Goal: Task Accomplishment & Management: Complete application form

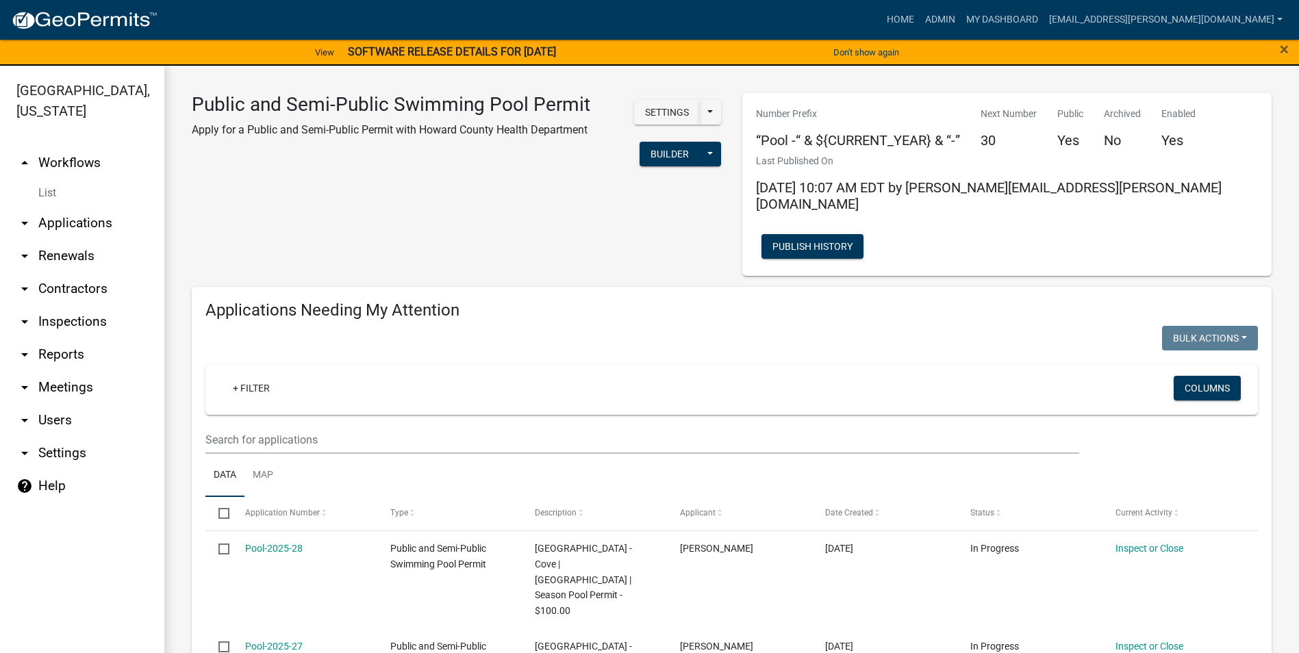
select select "3: 100"
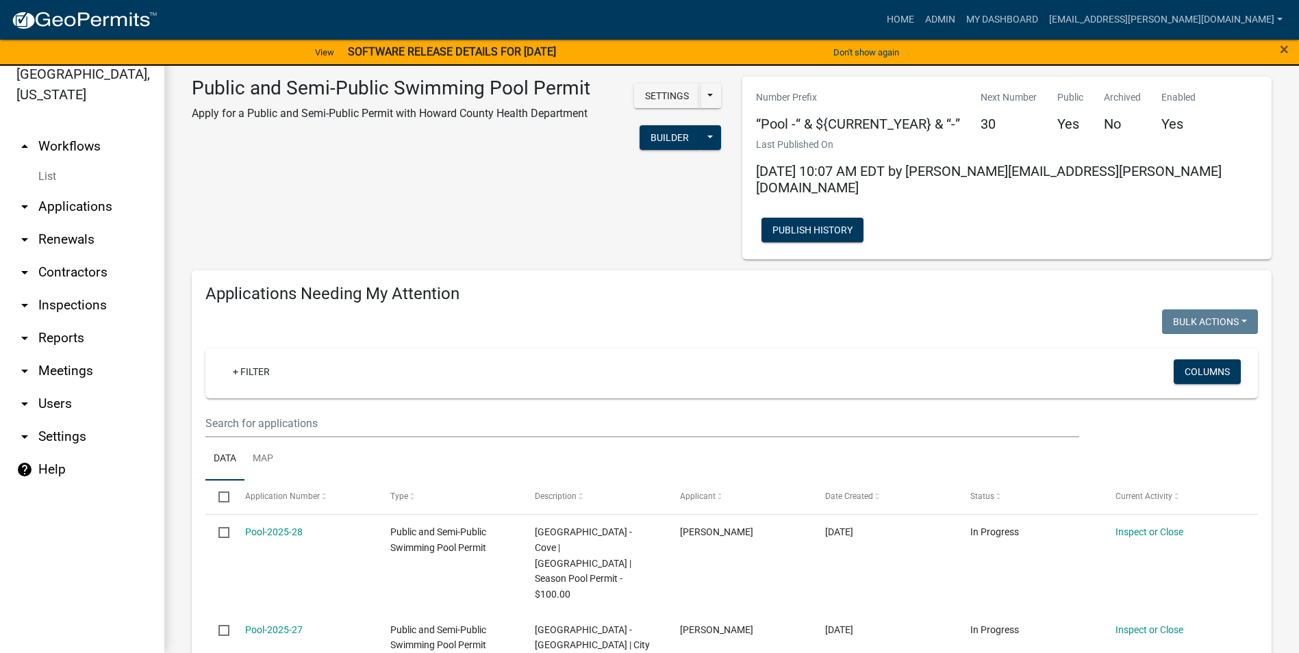
click at [77, 273] on link "arrow_drop_down Contractors" at bounding box center [82, 272] width 164 height 33
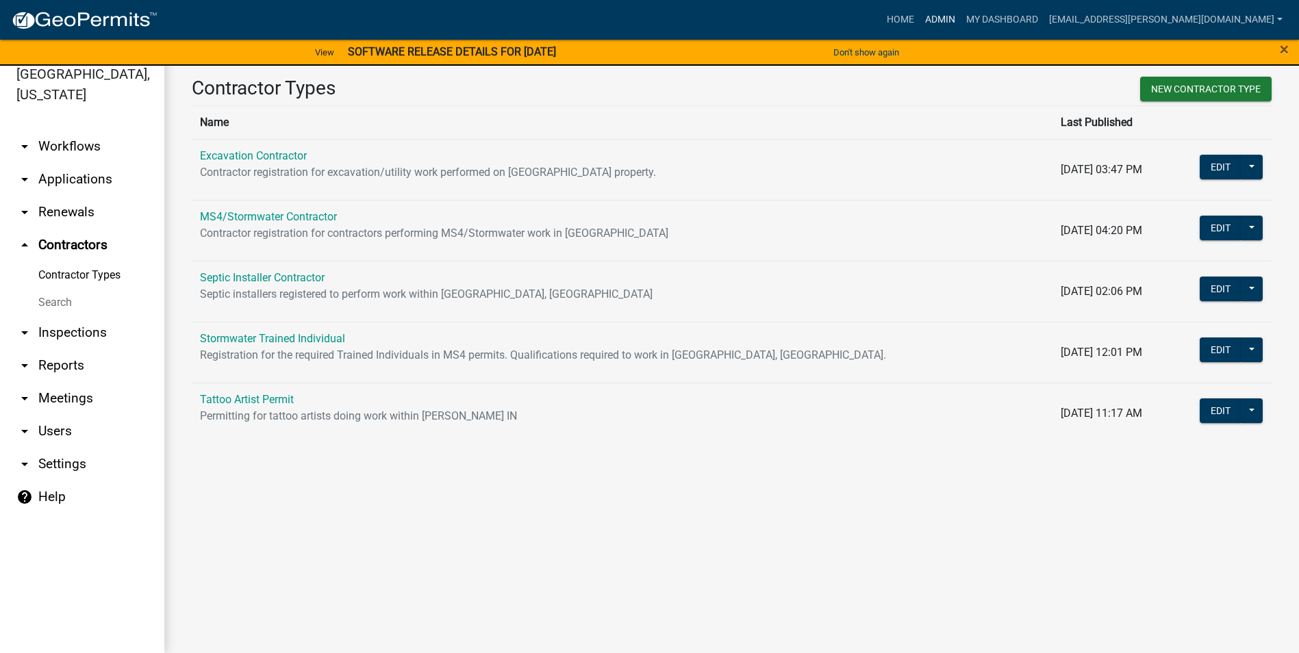
click at [961, 22] on link "Admin" at bounding box center [940, 20] width 41 height 26
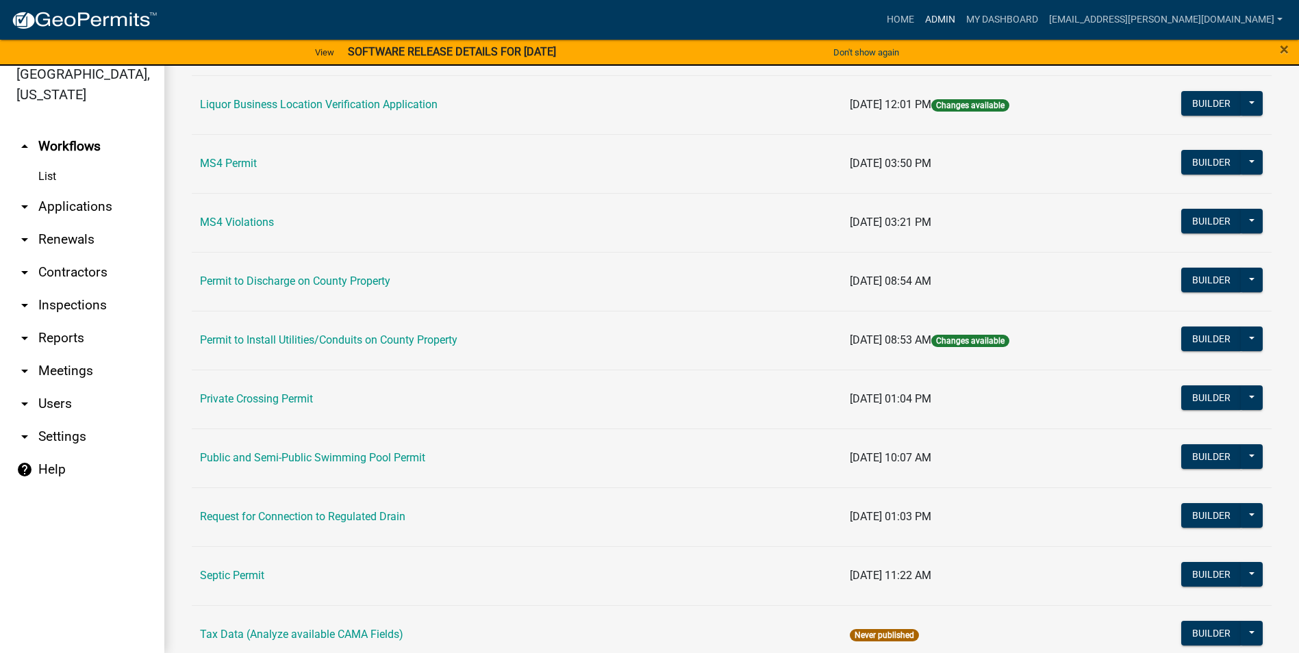
scroll to position [1163, 0]
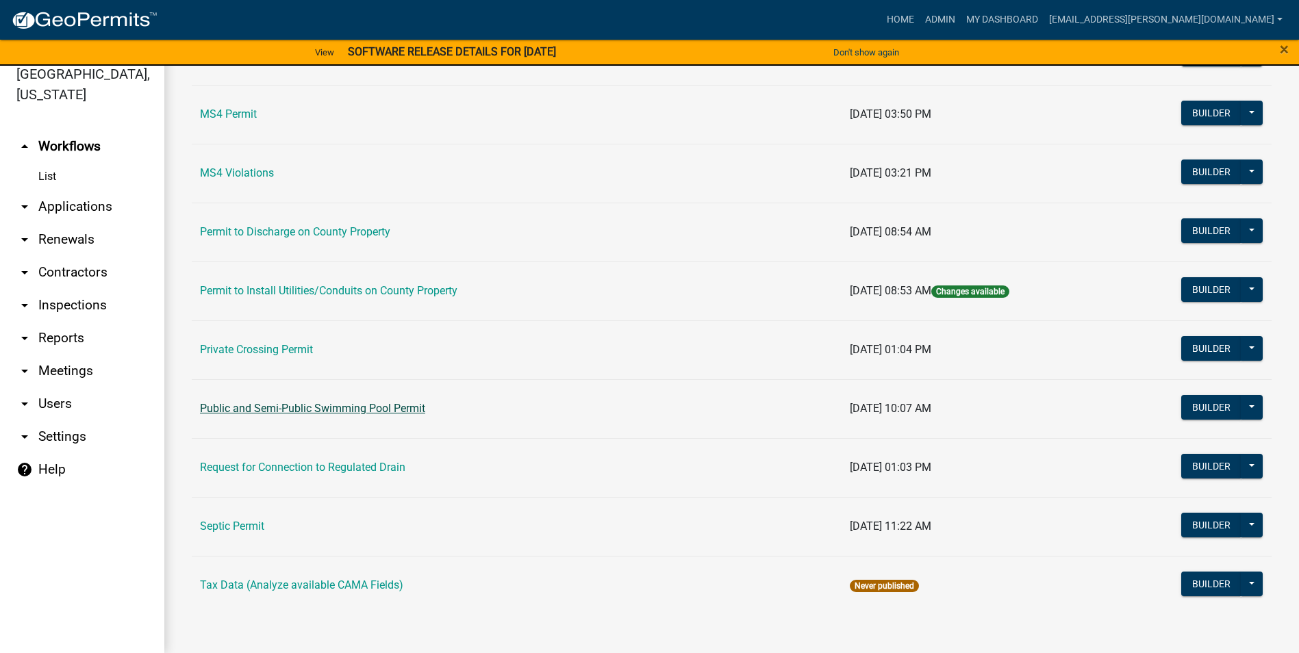
click at [298, 412] on link "Public and Semi-Public Swimming Pool Permit" at bounding box center [312, 408] width 225 height 13
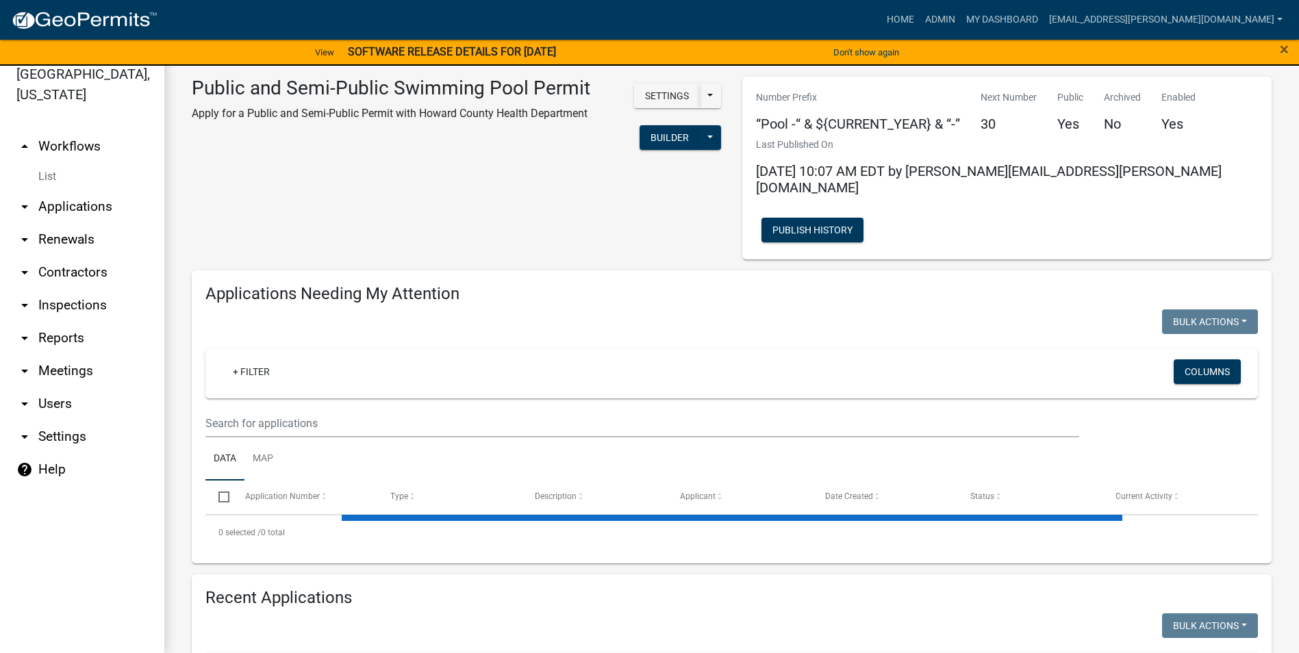
select select "3: 100"
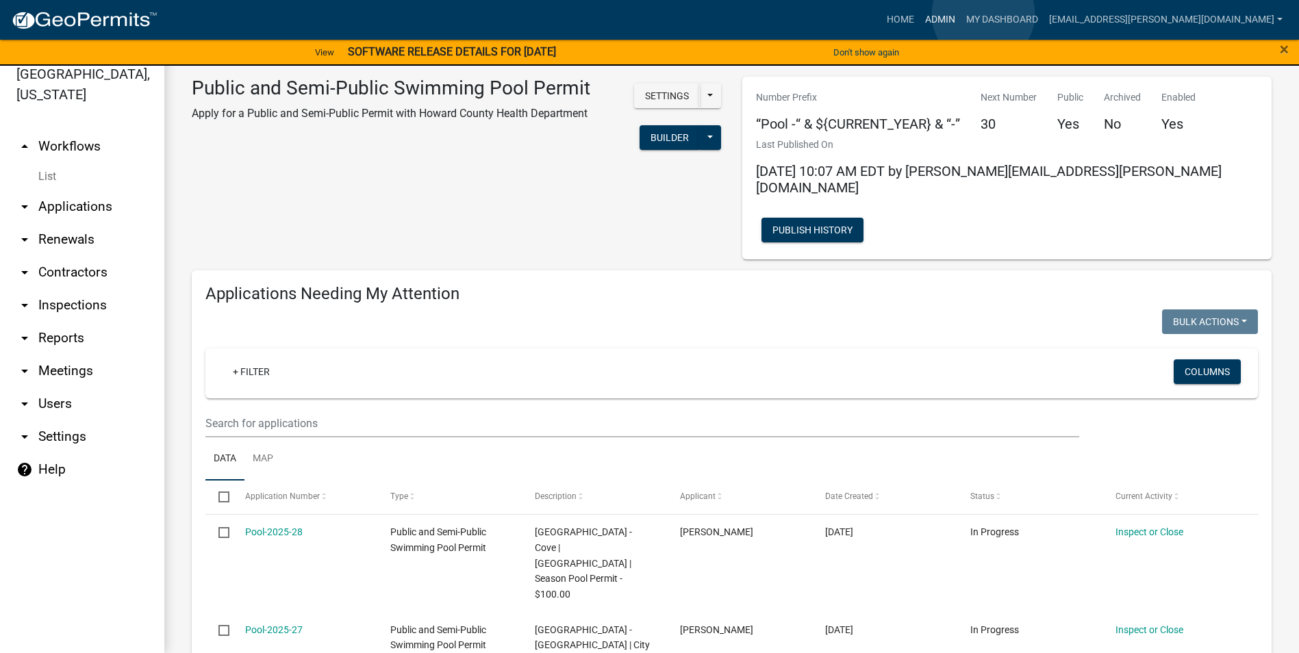
click at [961, 14] on link "Admin" at bounding box center [940, 20] width 41 height 26
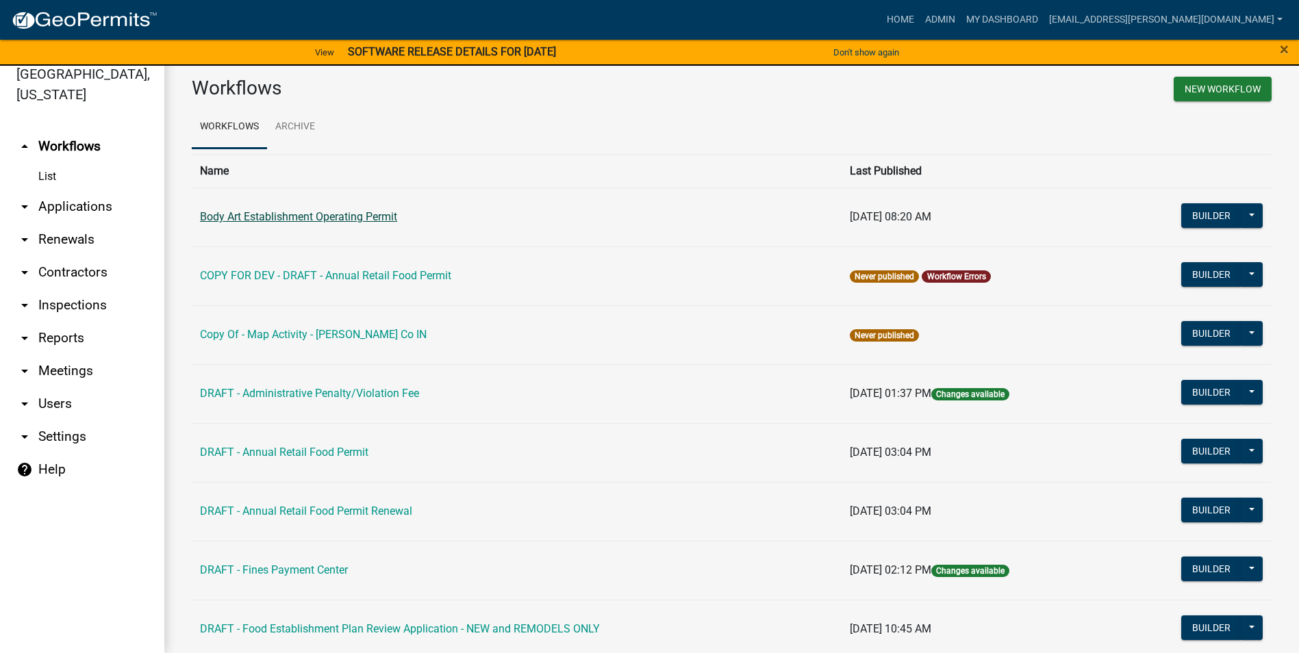
click at [359, 218] on link "Body Art Establishment Operating Permit" at bounding box center [298, 216] width 197 height 13
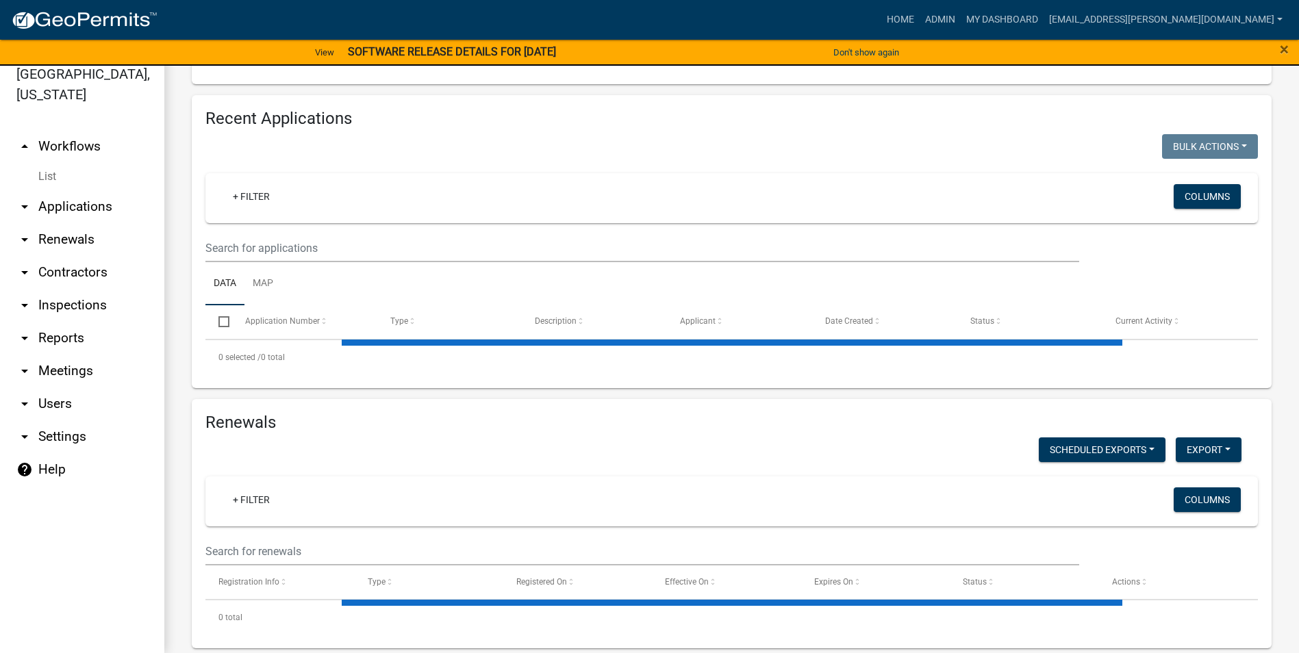
select select "3: 100"
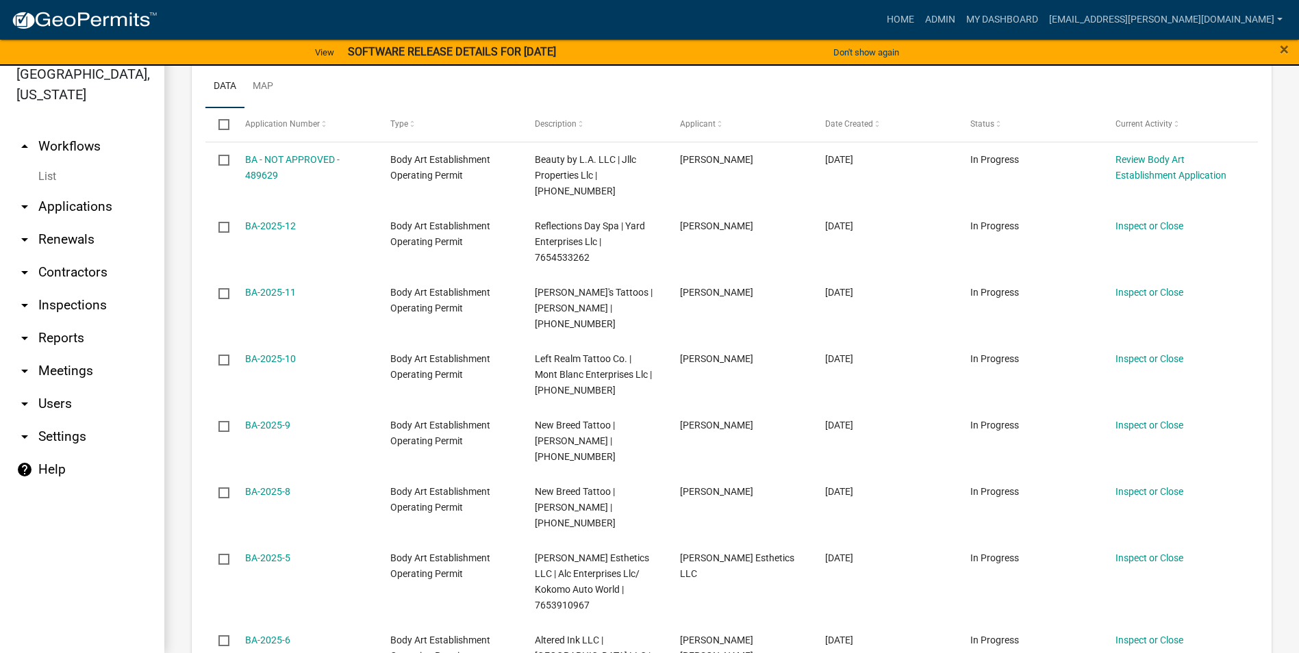
scroll to position [342, 0]
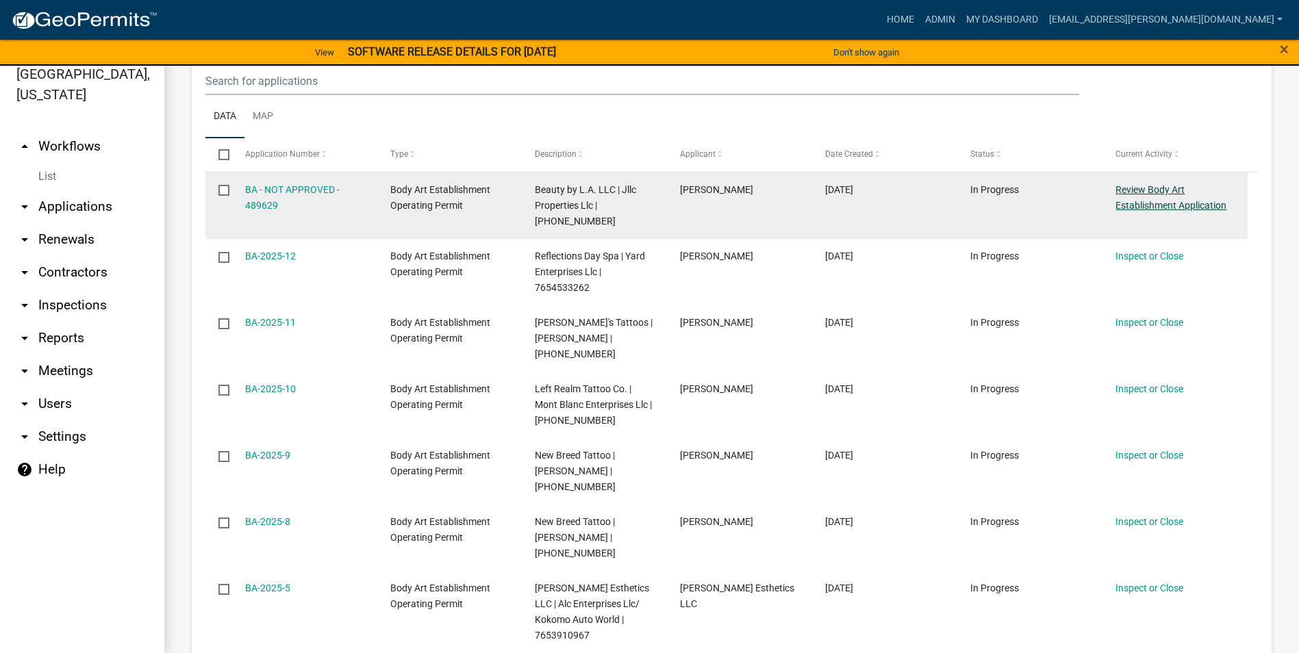
click at [1139, 184] on link "Review Body Art Establishment Application" at bounding box center [1171, 197] width 111 height 27
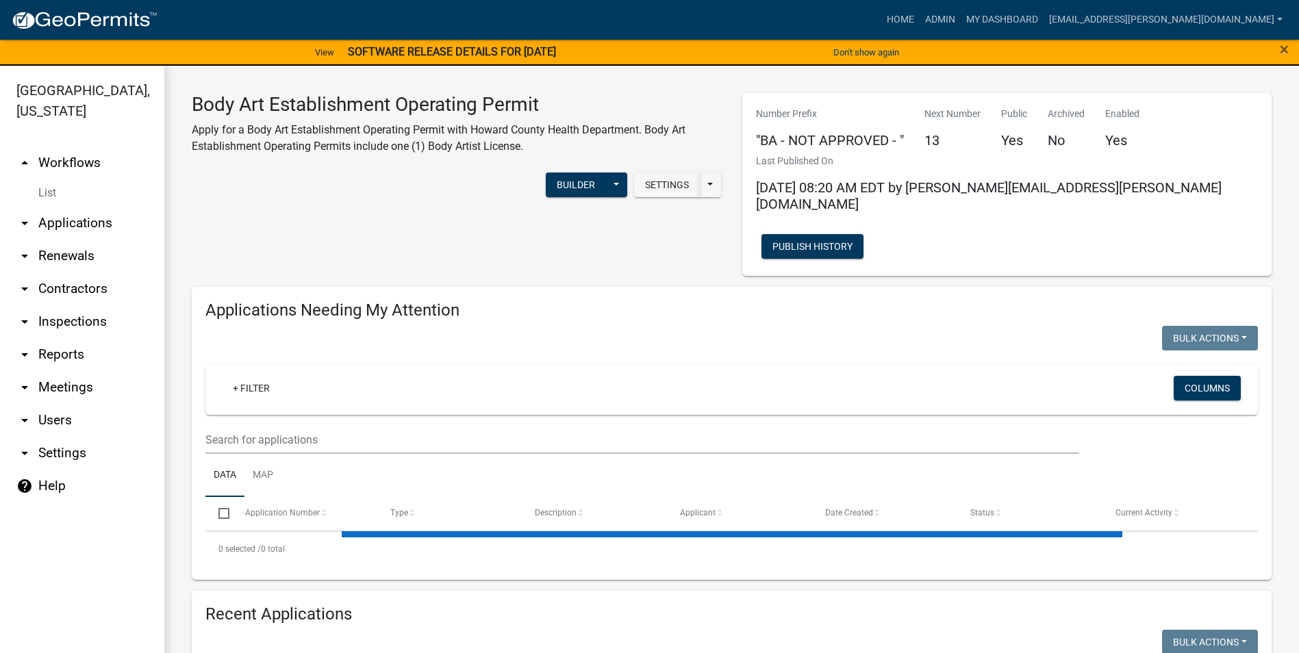
select select "3: 100"
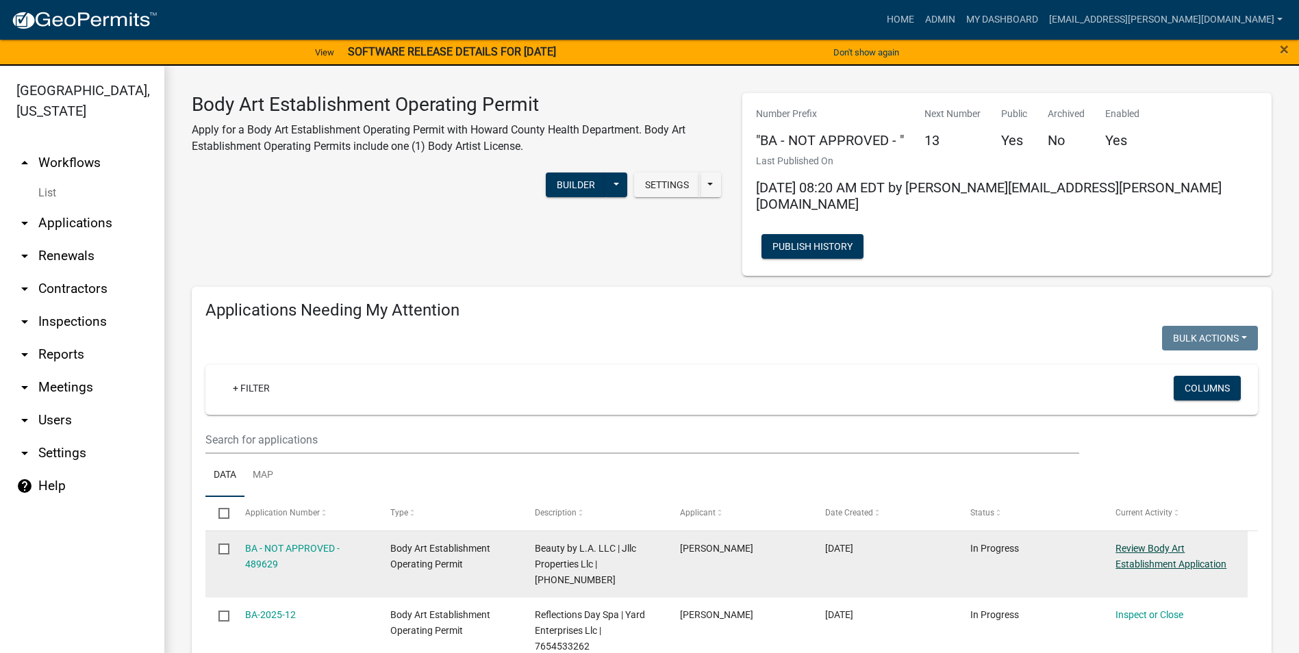
click at [1161, 543] on link "Review Body Art Establishment Application" at bounding box center [1171, 556] width 111 height 27
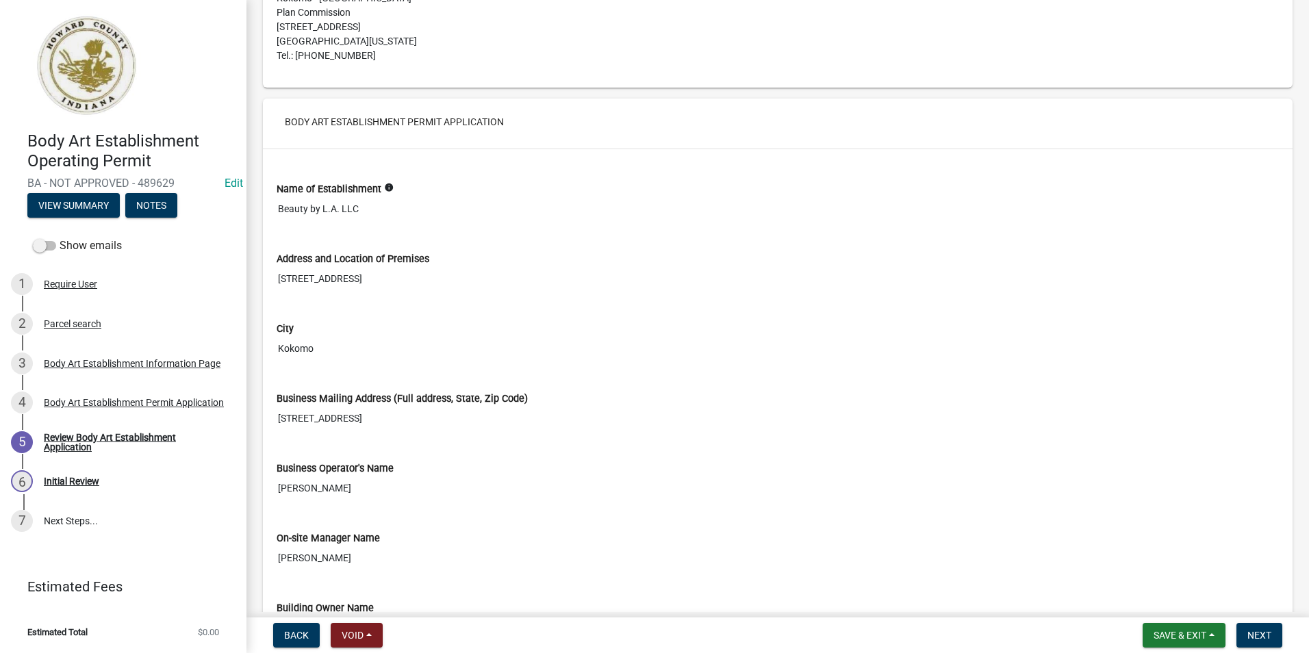
scroll to position [1096, 0]
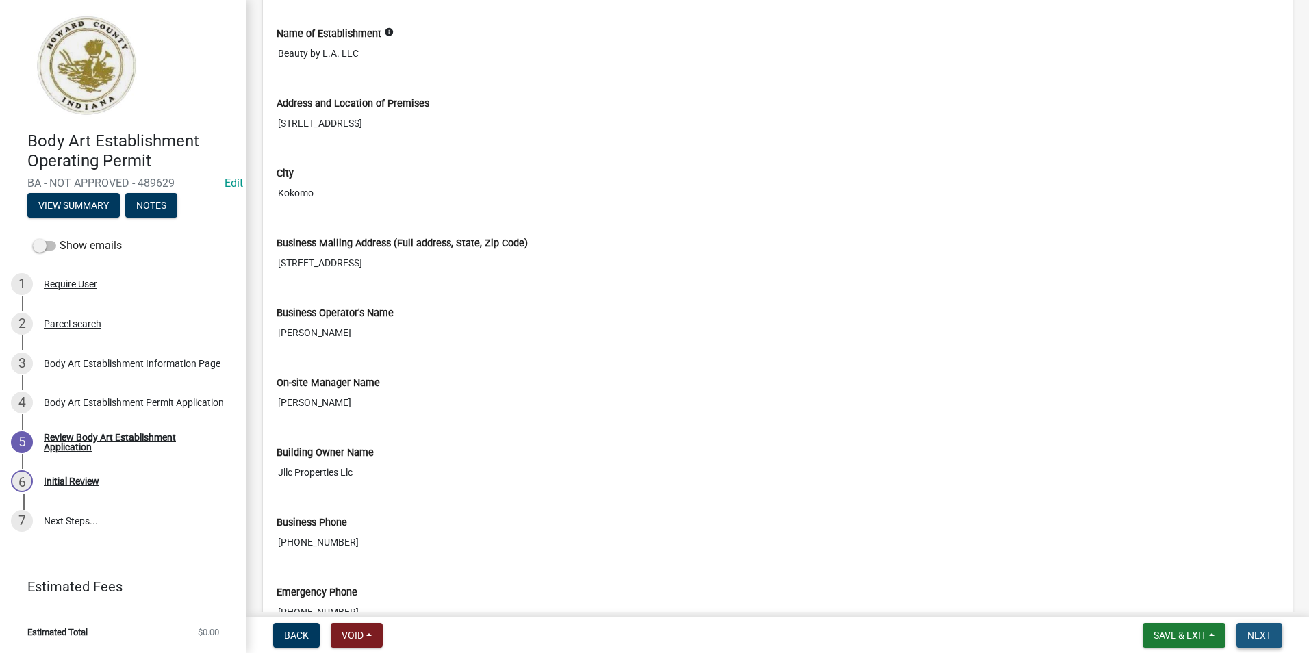
click at [1258, 631] on span "Next" at bounding box center [1260, 635] width 24 height 11
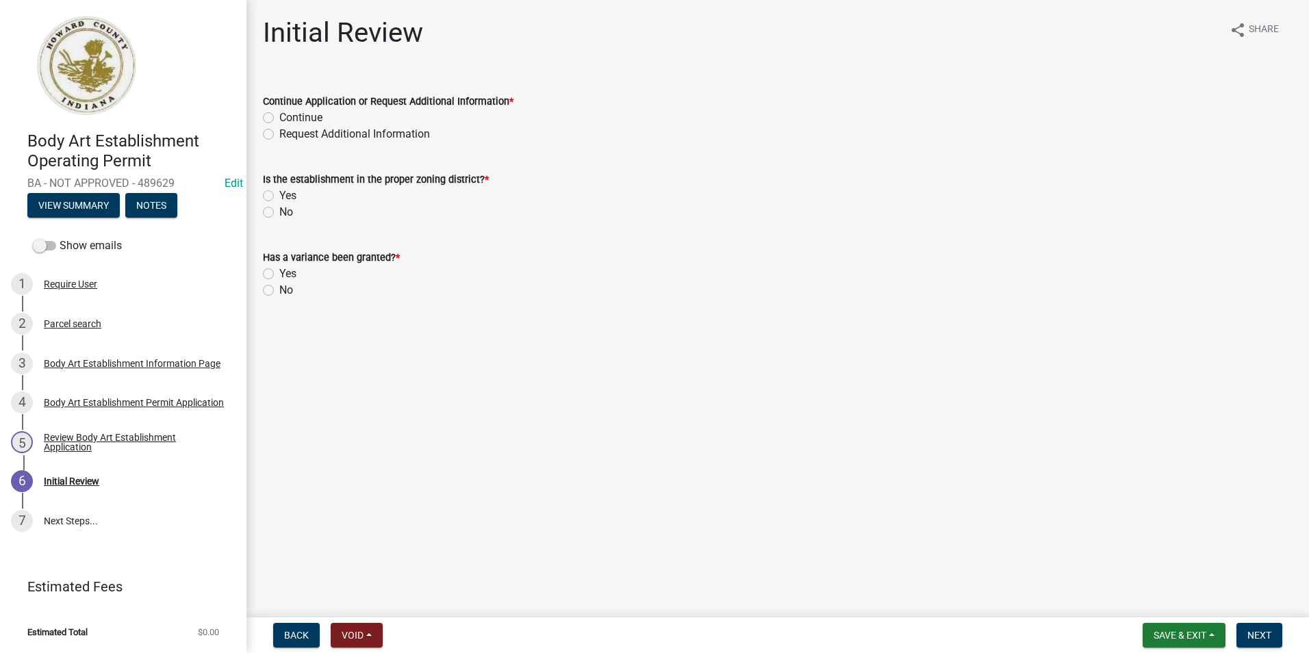
click at [279, 118] on label "Continue" at bounding box center [300, 118] width 43 height 16
click at [279, 118] on input "Continue" at bounding box center [283, 114] width 9 height 9
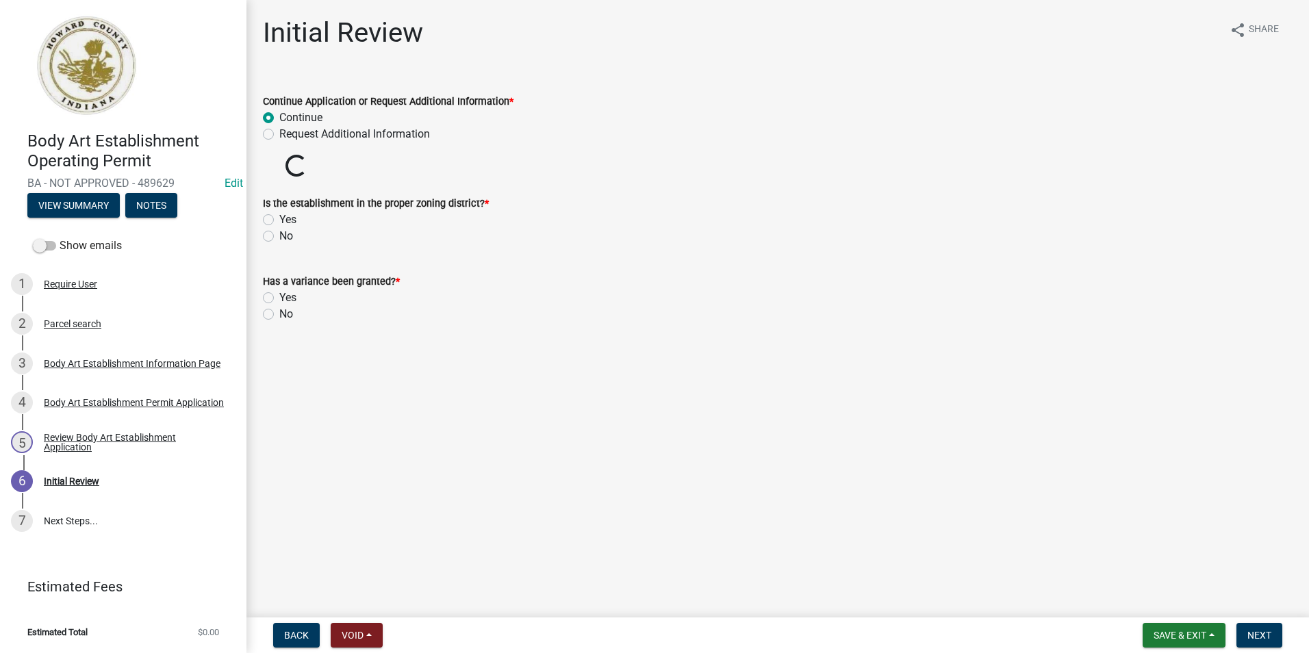
radio input "true"
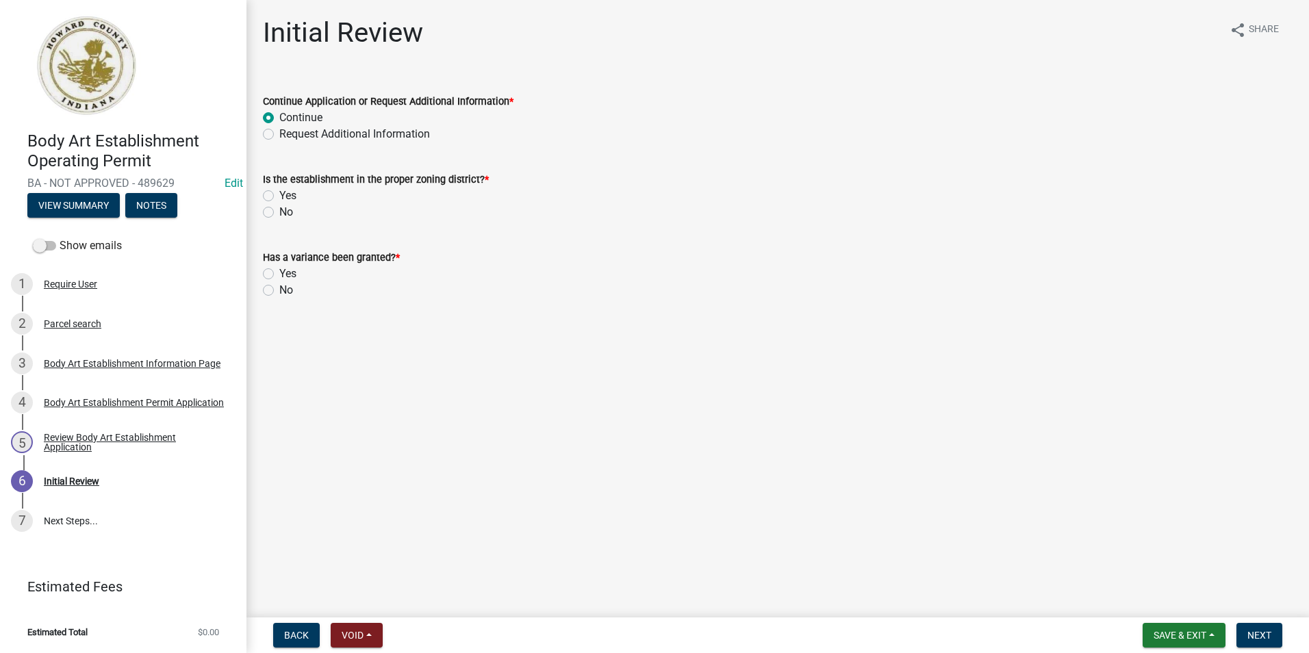
click at [279, 197] on label "Yes" at bounding box center [287, 196] width 17 height 16
click at [279, 197] on input "Yes" at bounding box center [283, 192] width 9 height 9
radio input "true"
click at [1261, 639] on span "Next" at bounding box center [1260, 635] width 24 height 11
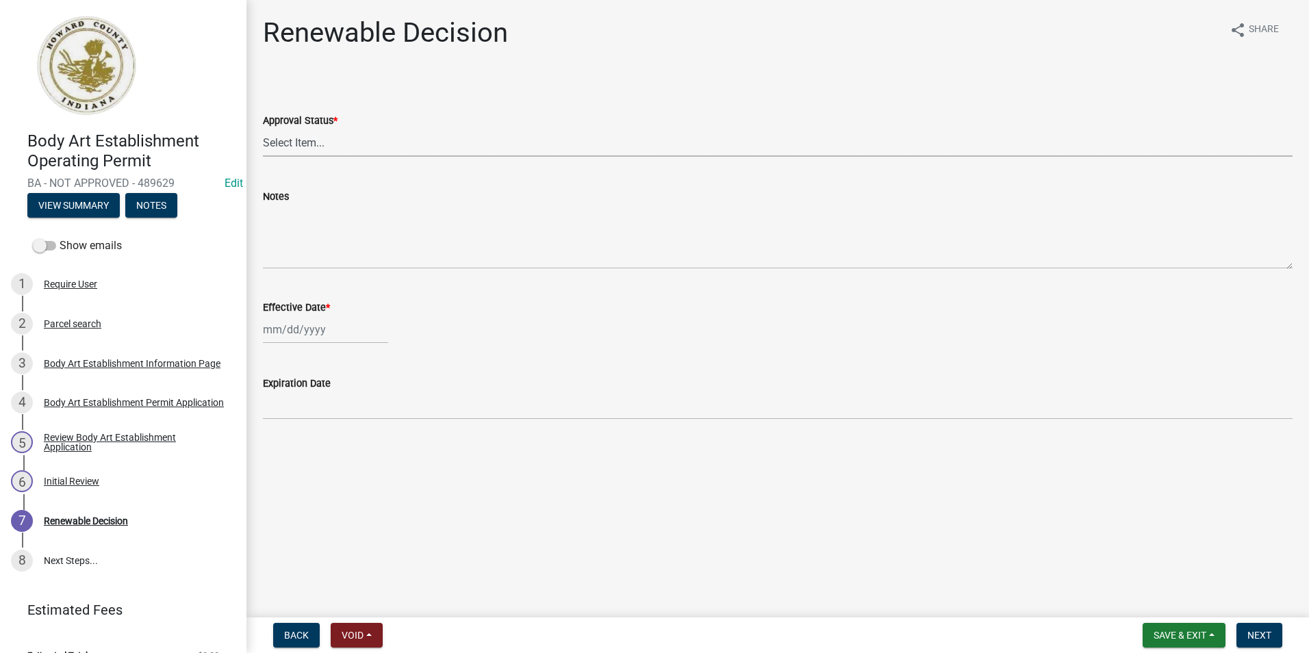
click at [448, 155] on select "Select Item... Approved Denied" at bounding box center [778, 143] width 1030 height 28
click at [263, 129] on select "Select Item... Approved Denied" at bounding box center [778, 143] width 1030 height 28
select select "6cfd4193-1f57-4c7e-a5e5-f68c9e85a162"
click at [323, 337] on div at bounding box center [325, 330] width 125 height 28
select select "10"
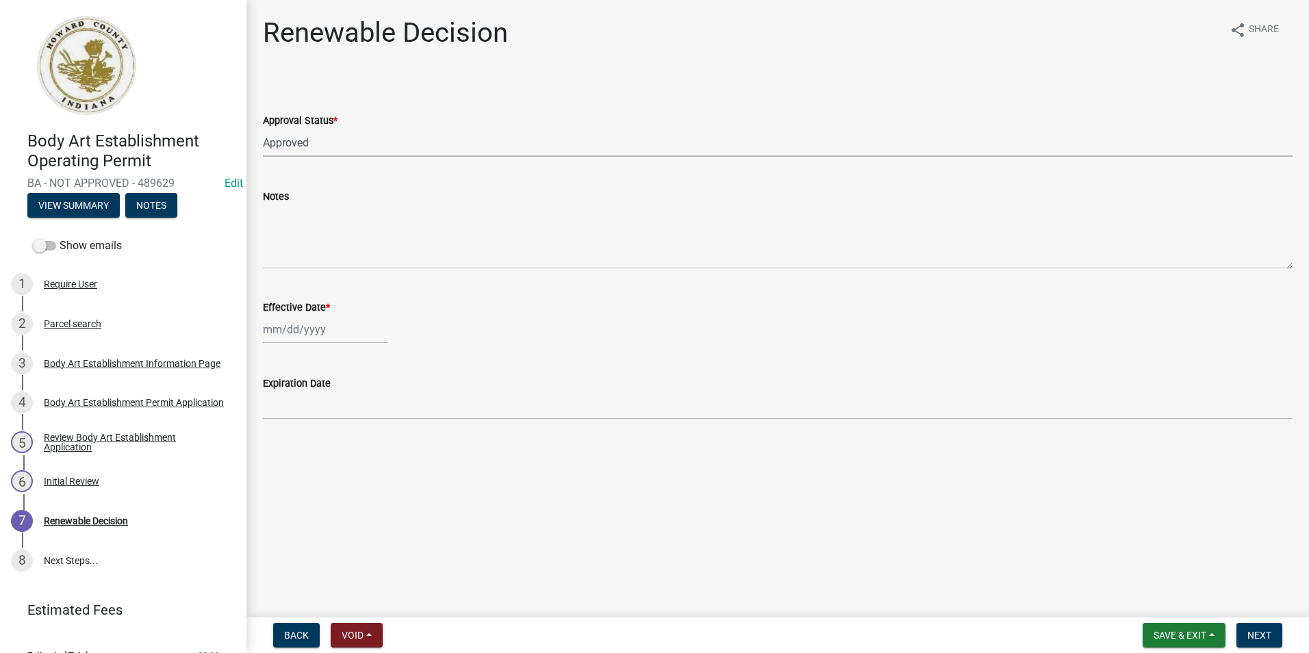
select select "2025"
click at [322, 419] on div "8" at bounding box center [321, 425] width 22 height 22
type input "[DATE]"
click at [1256, 633] on span "Next" at bounding box center [1260, 635] width 24 height 11
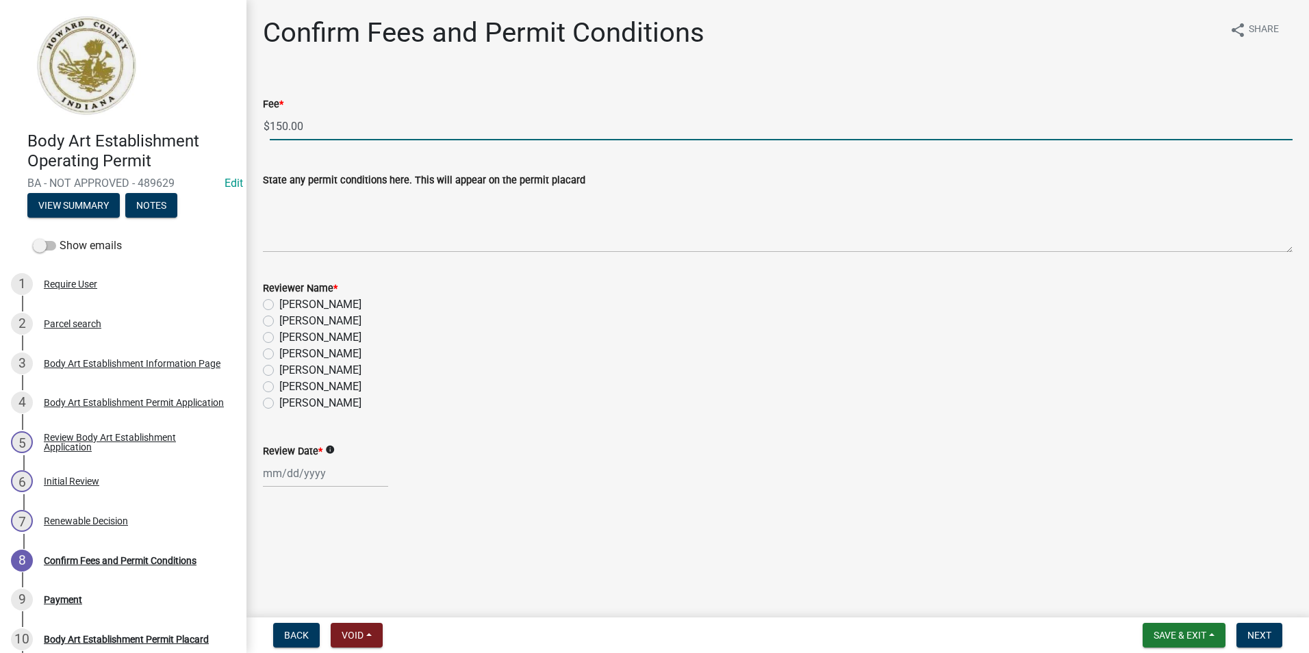
drag, startPoint x: 331, startPoint y: 123, endPoint x: 221, endPoint y: 125, distance: 109.6
click at [221, 125] on div "Body Art Establishment Operating Permit BA - NOT APPROVED - 489629 Edit View Su…" at bounding box center [654, 326] width 1309 height 653
type input "0.00"
click at [279, 403] on label "[PERSON_NAME]" at bounding box center [320, 403] width 82 height 16
click at [279, 403] on input "[PERSON_NAME]" at bounding box center [283, 399] width 9 height 9
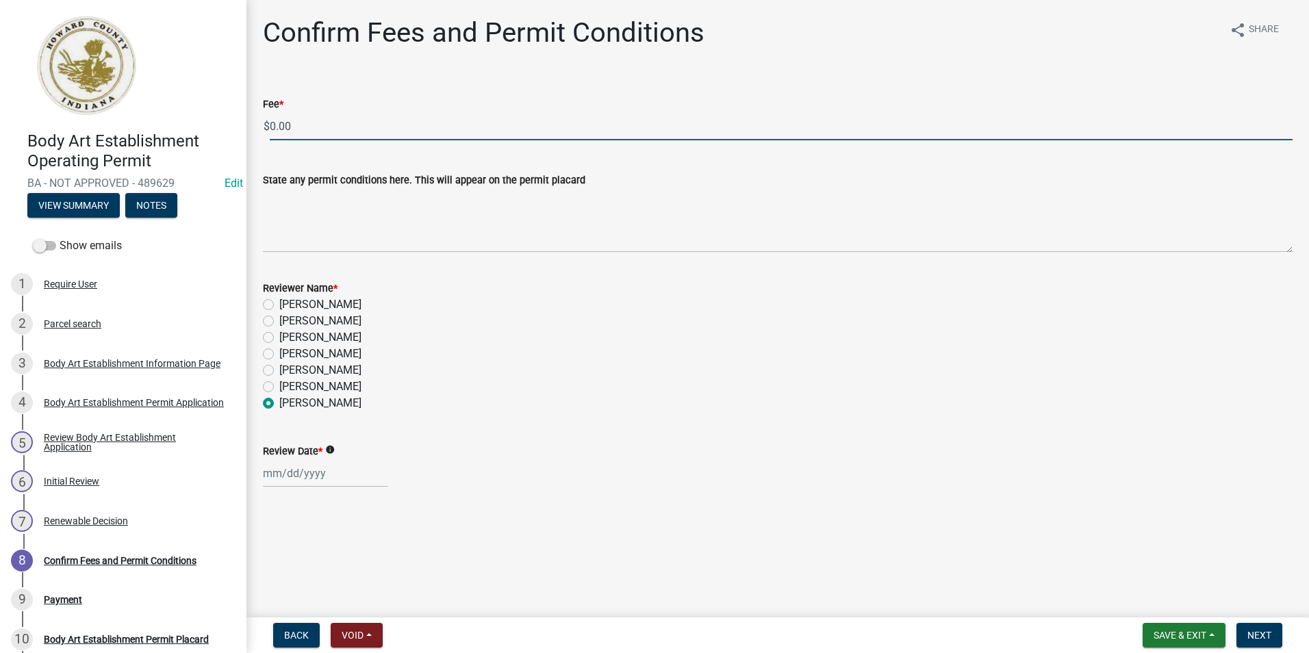
radio input "true"
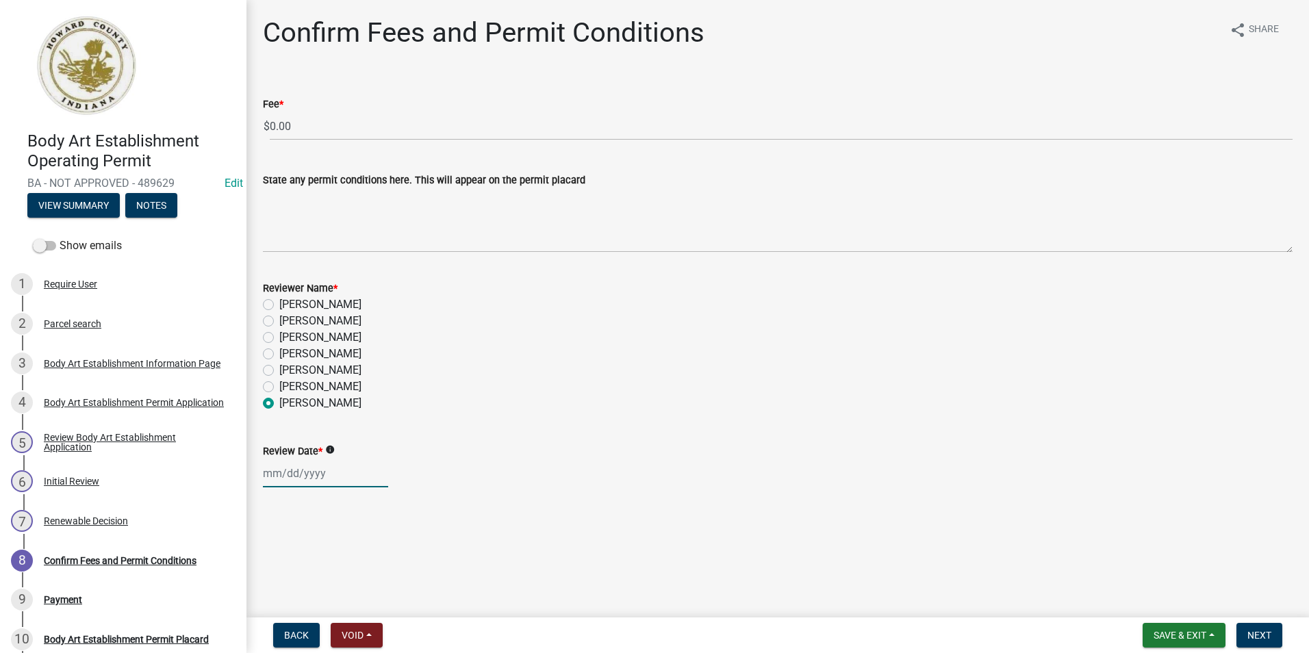
click at [309, 482] on div at bounding box center [325, 473] width 125 height 28
select select "10"
select select "2025"
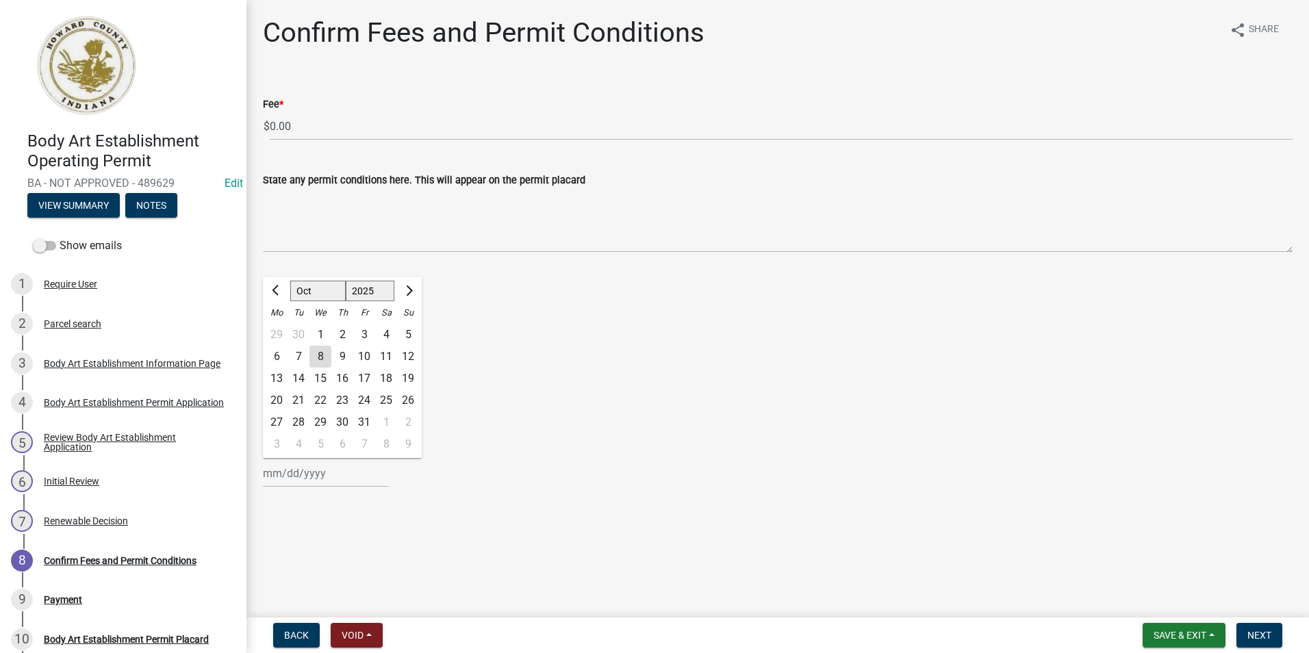
click at [317, 352] on div "8" at bounding box center [321, 357] width 22 height 22
type input "[DATE]"
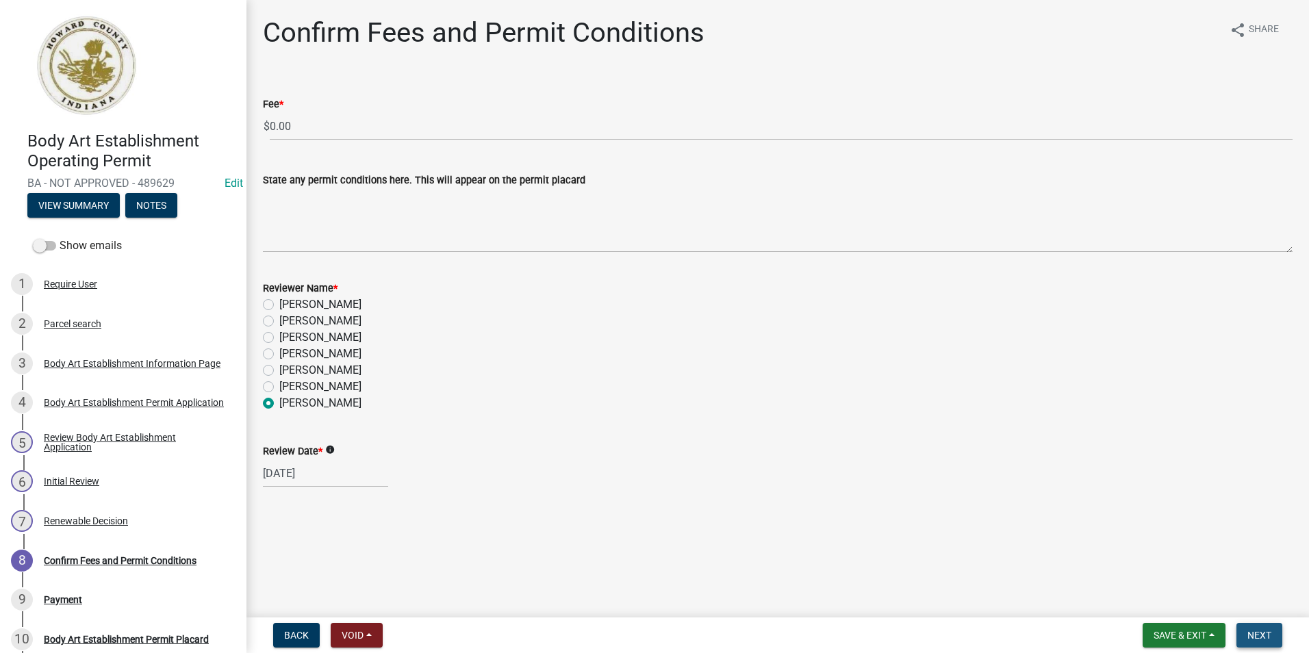
click at [1268, 634] on span "Next" at bounding box center [1260, 635] width 24 height 11
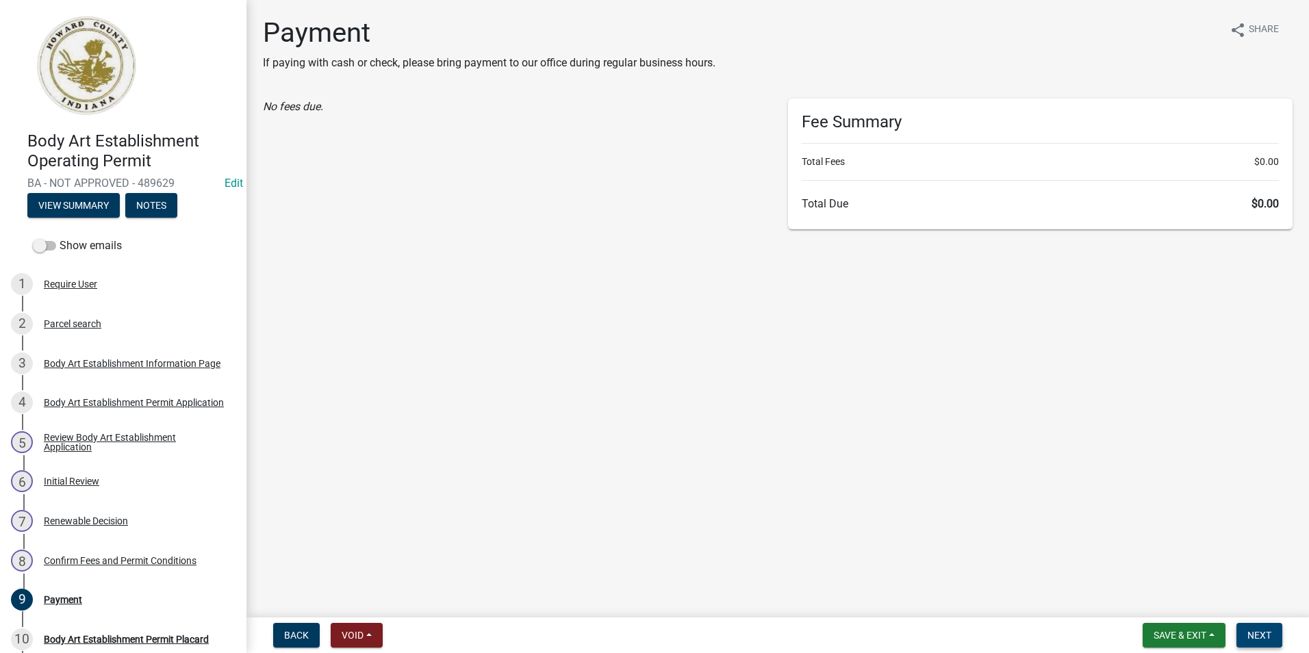
click at [1261, 631] on span "Next" at bounding box center [1260, 635] width 24 height 11
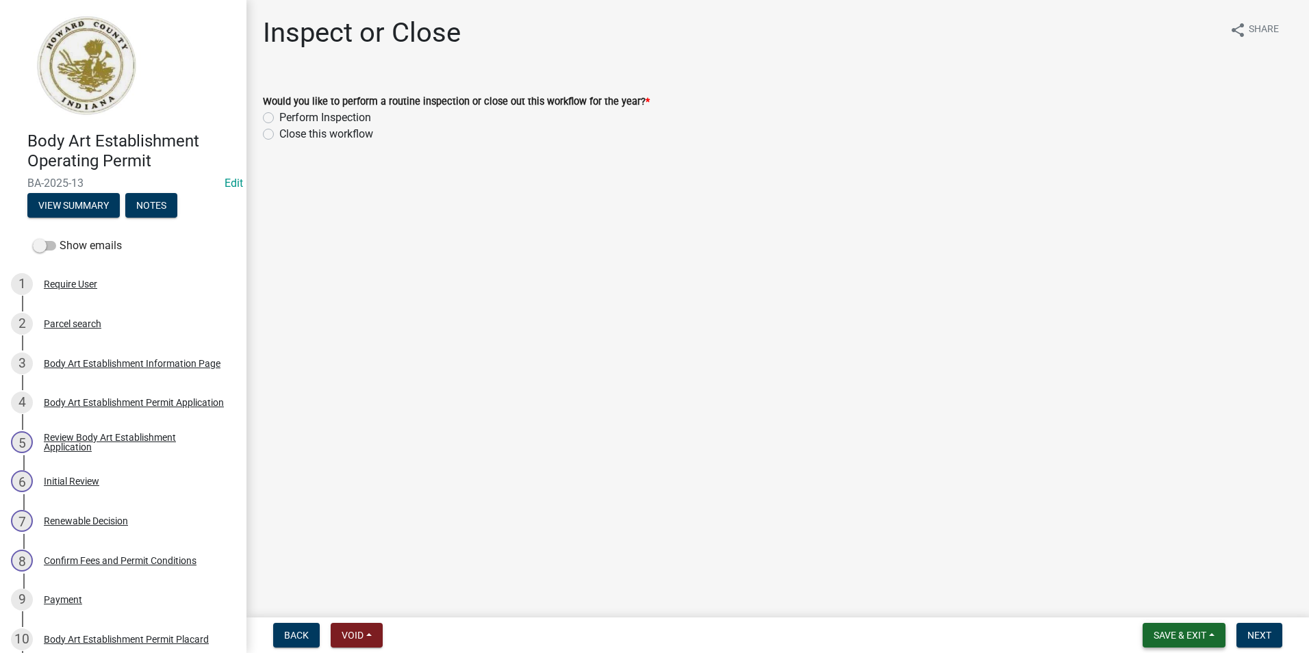
click at [1196, 637] on span "Save & Exit" at bounding box center [1180, 635] width 53 height 11
click at [1155, 596] on button "Save & Exit" at bounding box center [1171, 599] width 110 height 33
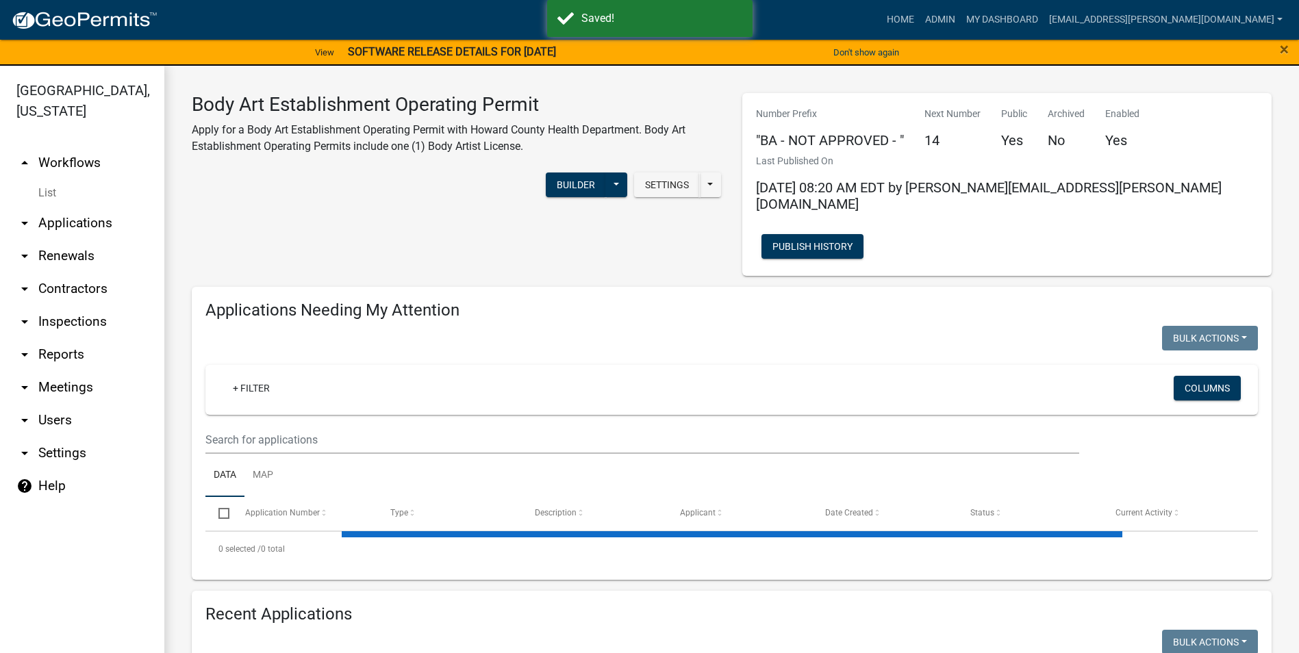
select select "3: 100"
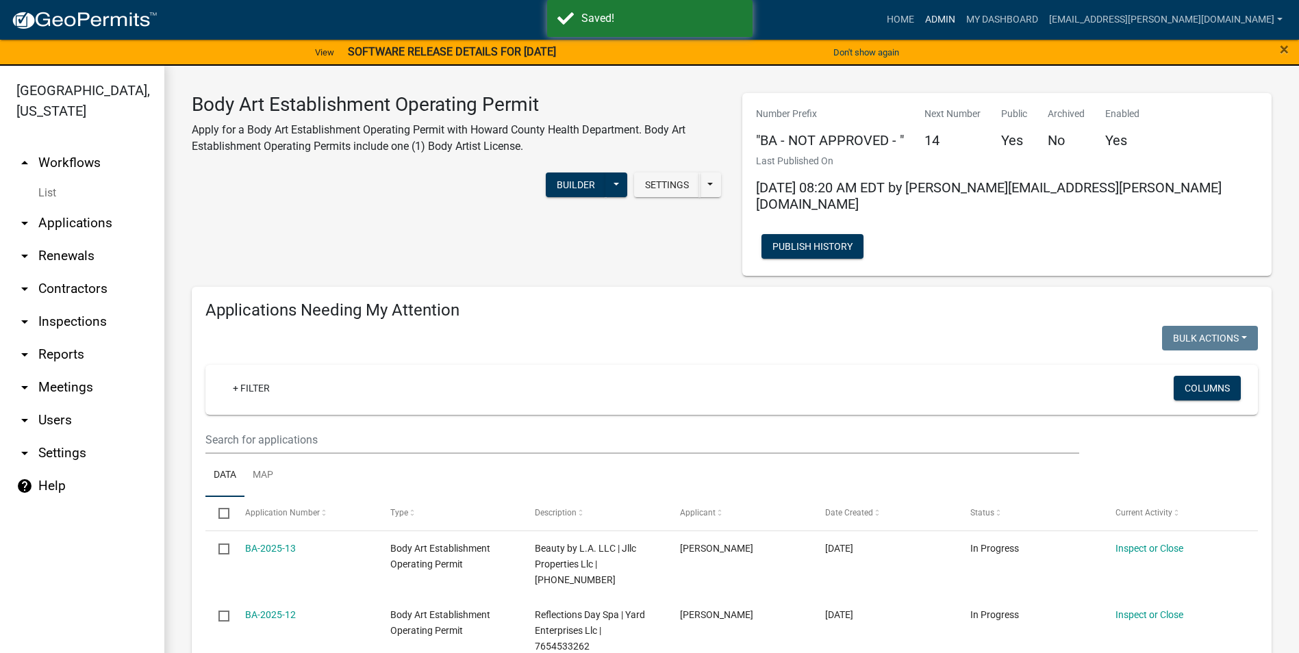
click at [961, 18] on link "Admin" at bounding box center [940, 20] width 41 height 26
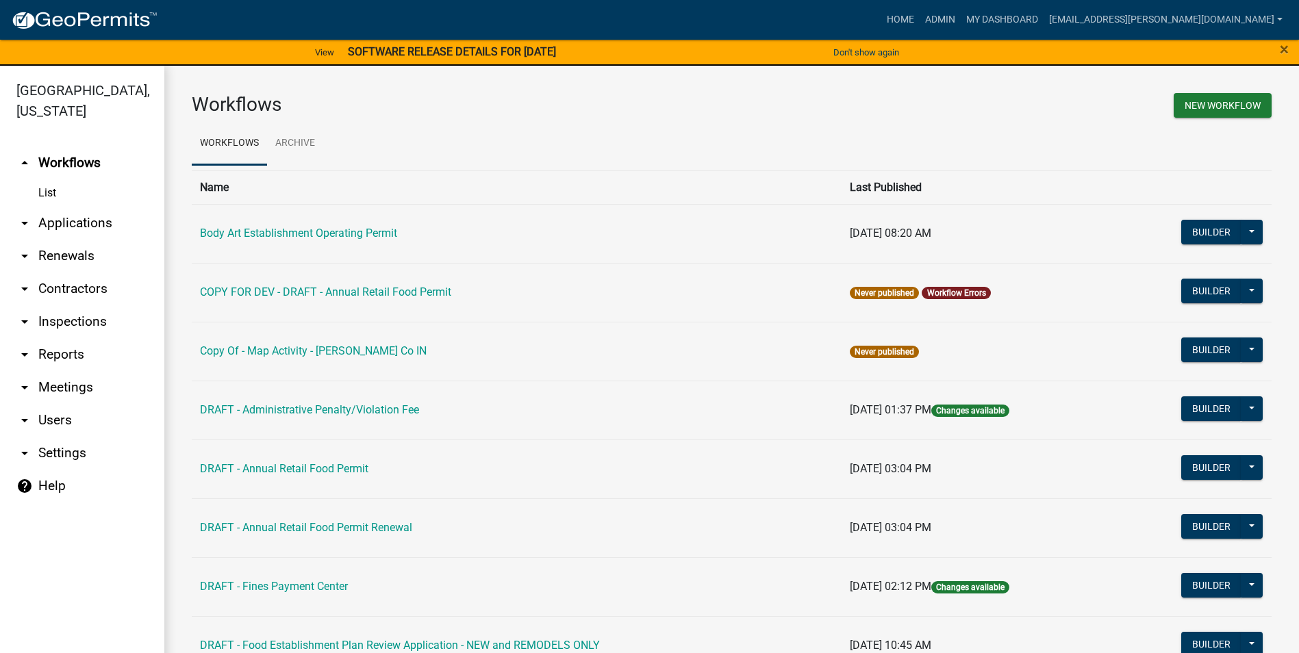
click at [66, 290] on link "arrow_drop_down Contractors" at bounding box center [82, 289] width 164 height 33
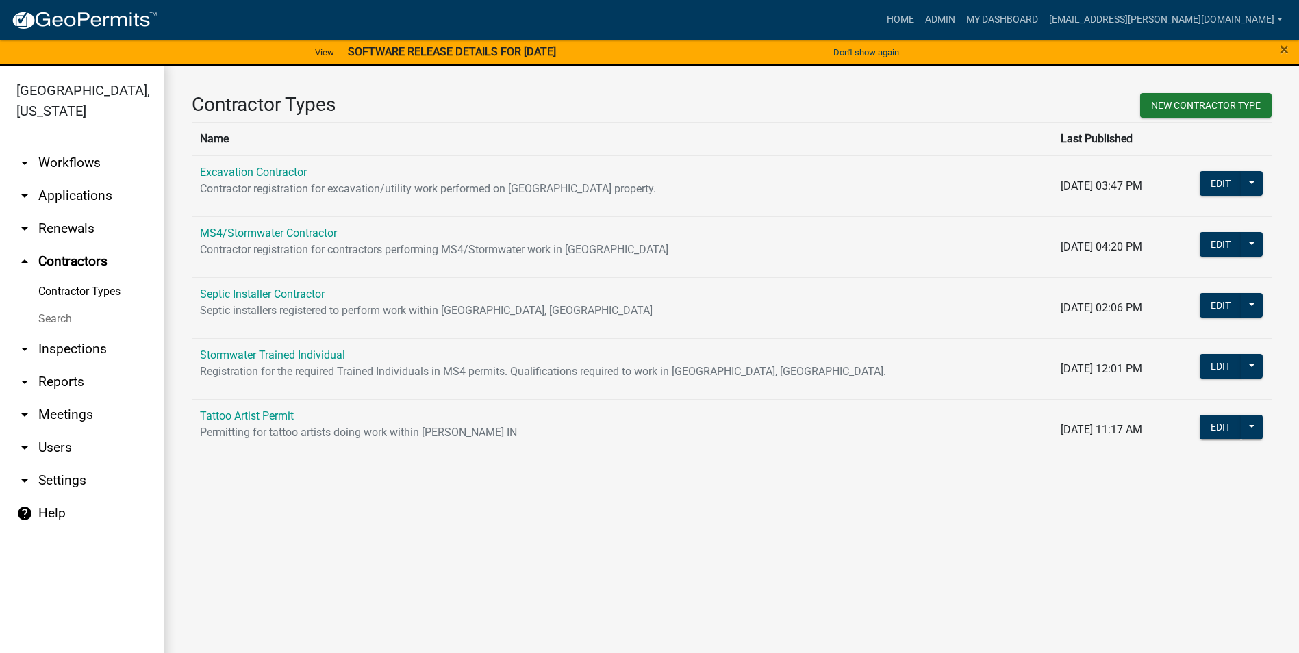
click at [253, 423] on td "Tattoo Artist Permit Permitting for tattoo artists doing work within [PERSON_NA…" at bounding box center [622, 429] width 861 height 61
click at [258, 407] on td "Tattoo Artist Permit Permitting for tattoo artists doing work within [PERSON_NA…" at bounding box center [622, 429] width 861 height 61
click at [260, 413] on link "Tattoo Artist Permit" at bounding box center [247, 416] width 94 height 13
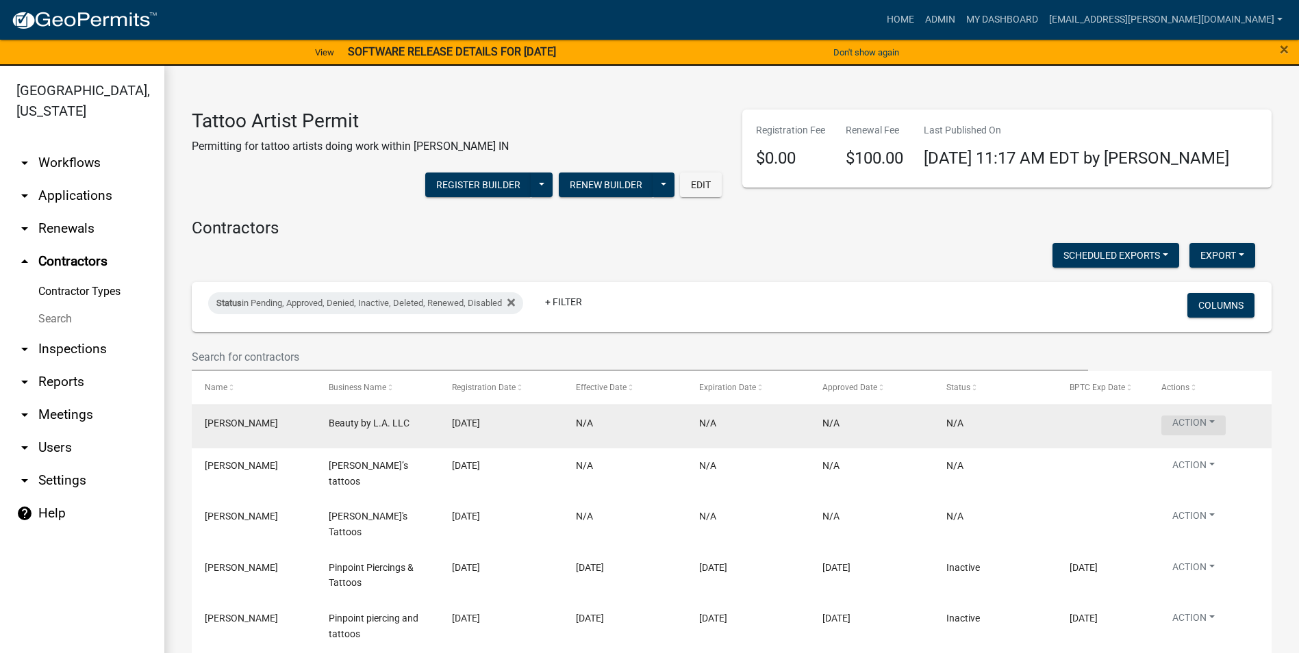
click at [1193, 420] on button "Action" at bounding box center [1193, 426] width 64 height 20
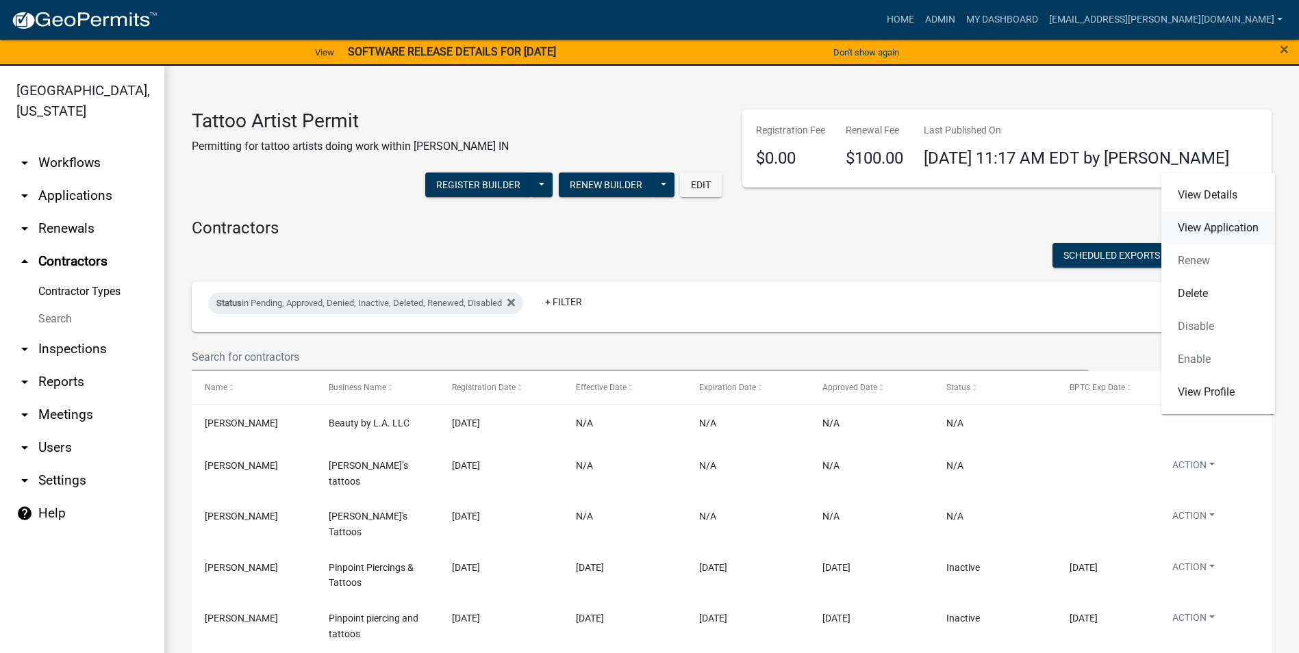
click at [1184, 234] on link "View Application" at bounding box center [1218, 228] width 114 height 33
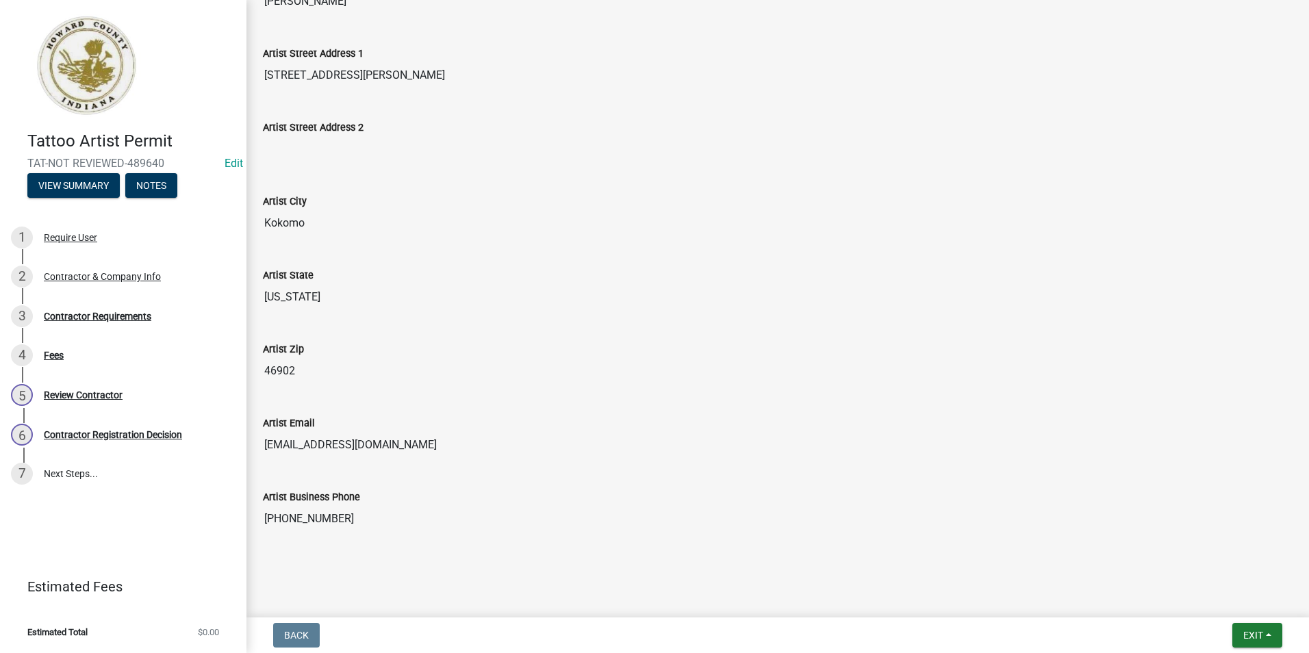
scroll to position [427, 0]
click at [149, 322] on div "3 Contractor Requirements" at bounding box center [118, 316] width 214 height 22
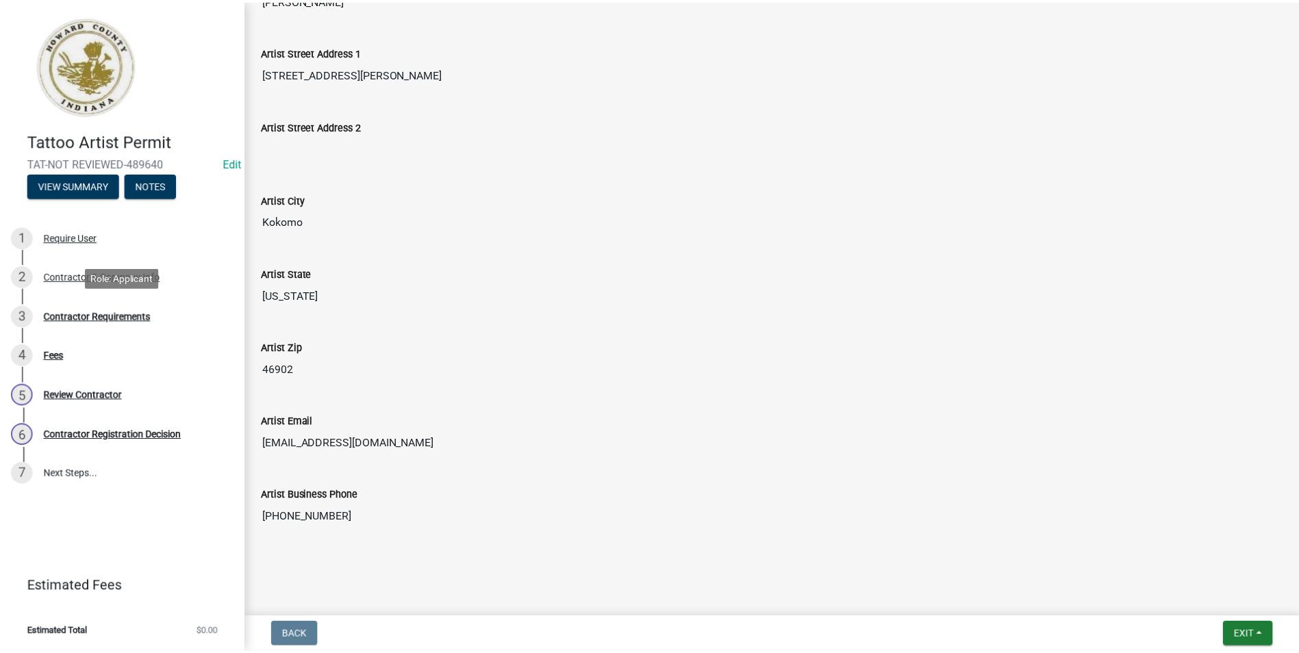
scroll to position [0, 0]
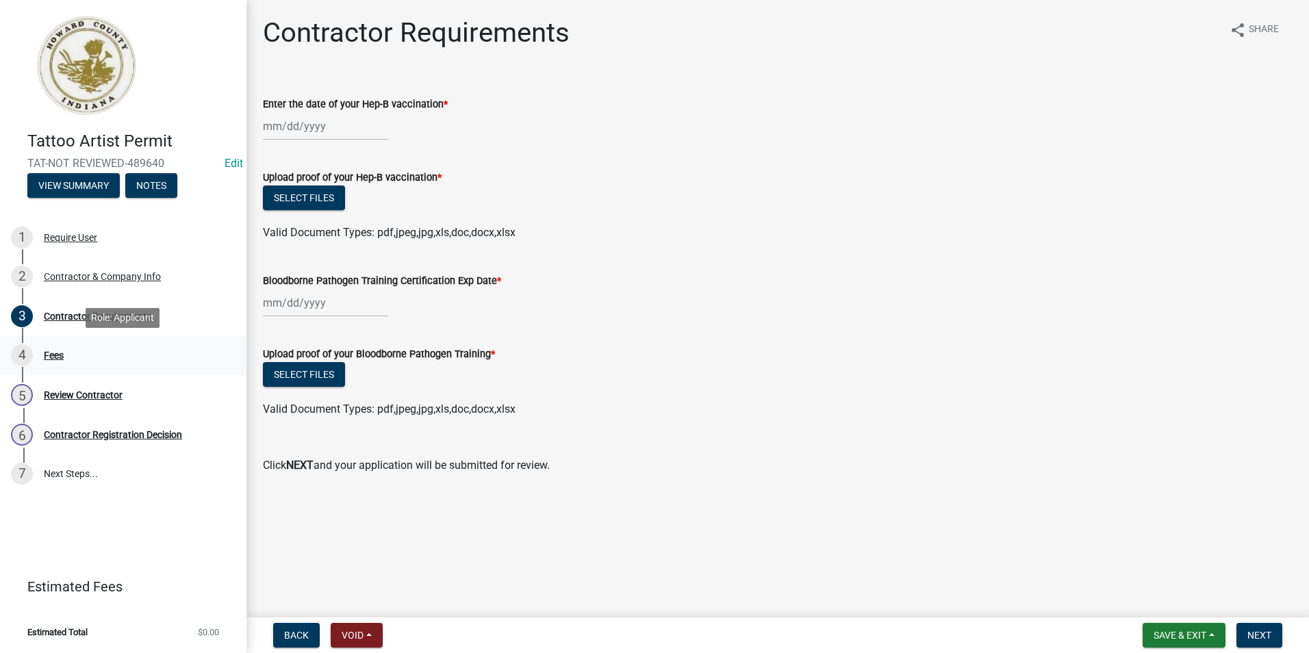
click at [121, 363] on div "4 Fees" at bounding box center [118, 355] width 214 height 22
click at [129, 396] on div "5 Review Contractor" at bounding box center [118, 395] width 214 height 22
click at [136, 434] on div "Contractor Registration Decision" at bounding box center [113, 435] width 138 height 10
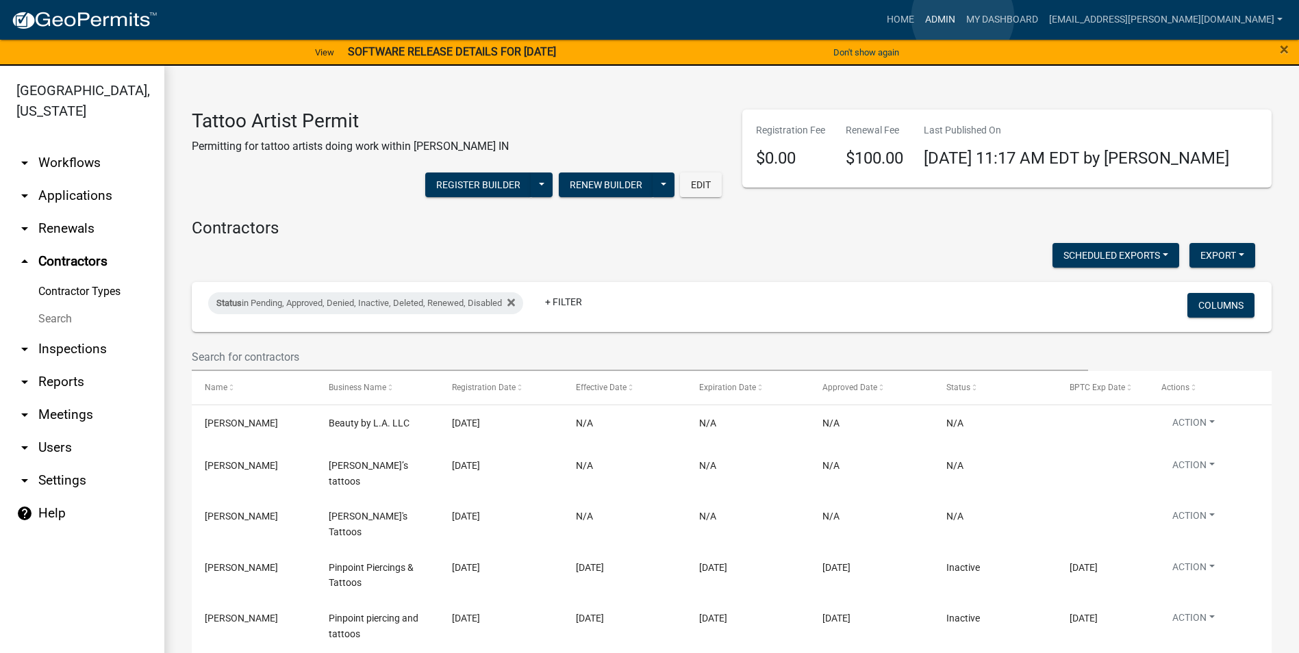
click at [961, 17] on link "Admin" at bounding box center [940, 20] width 41 height 26
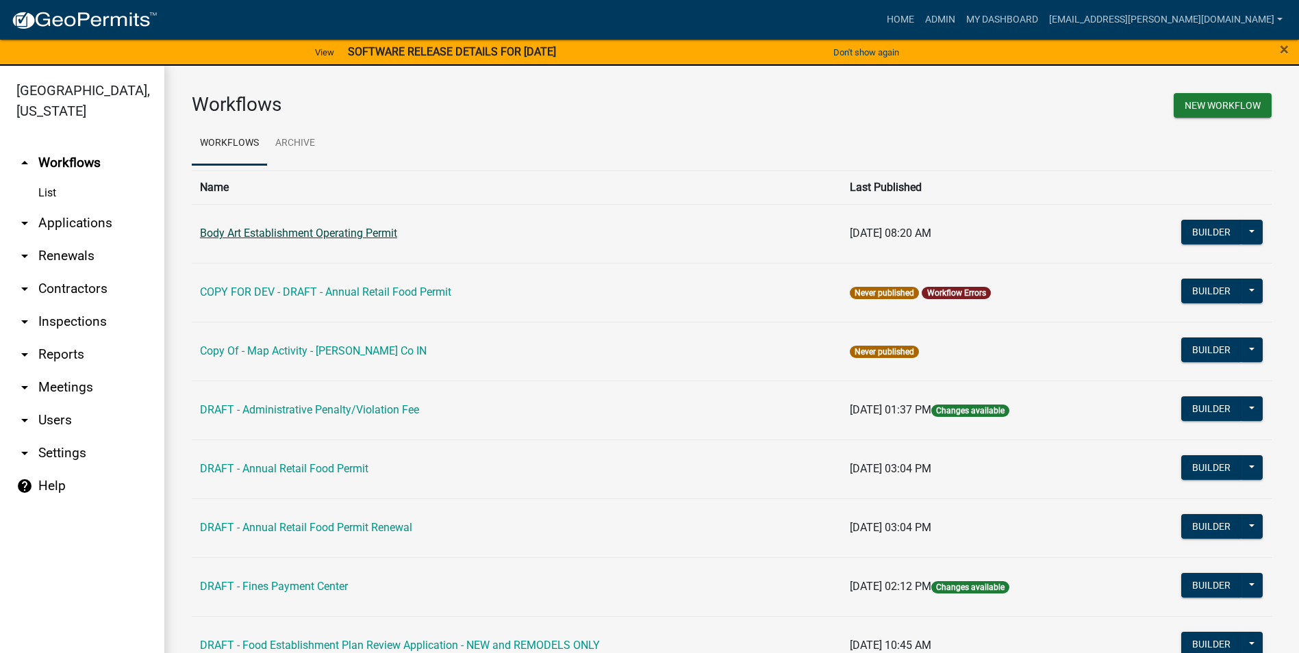
click at [249, 238] on link "Body Art Establishment Operating Permit" at bounding box center [298, 233] width 197 height 13
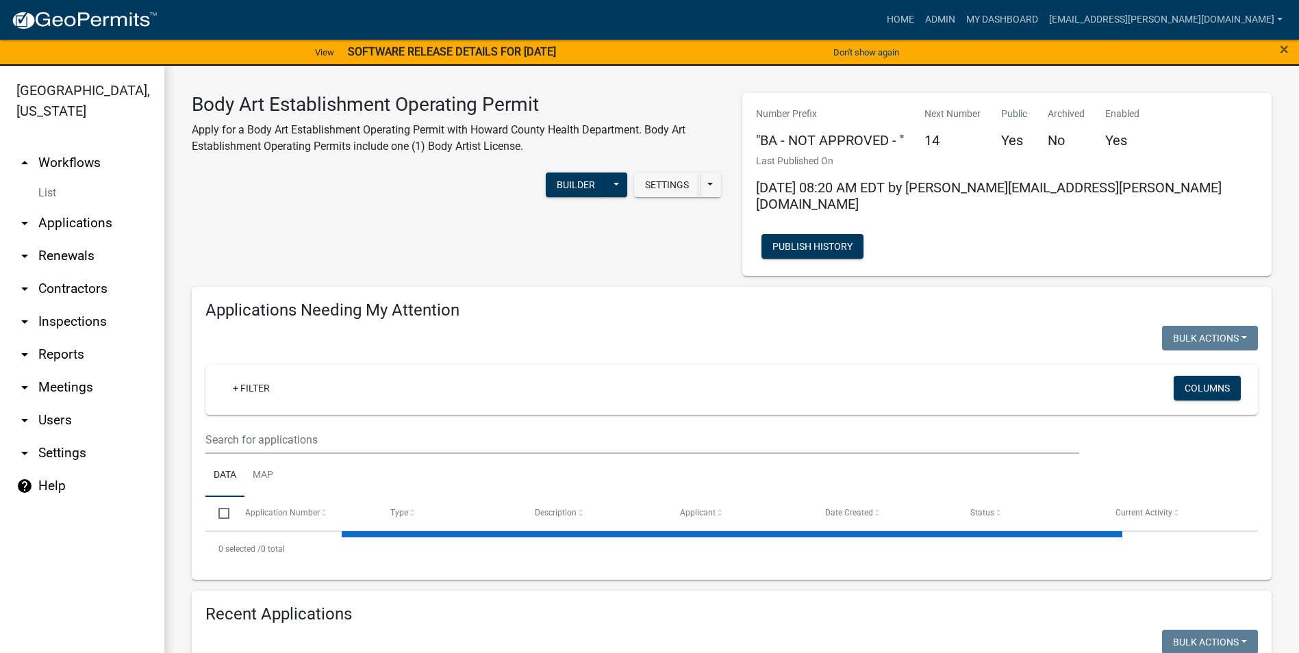
select select "3: 100"
